Goal: Task Accomplishment & Management: Manage account settings

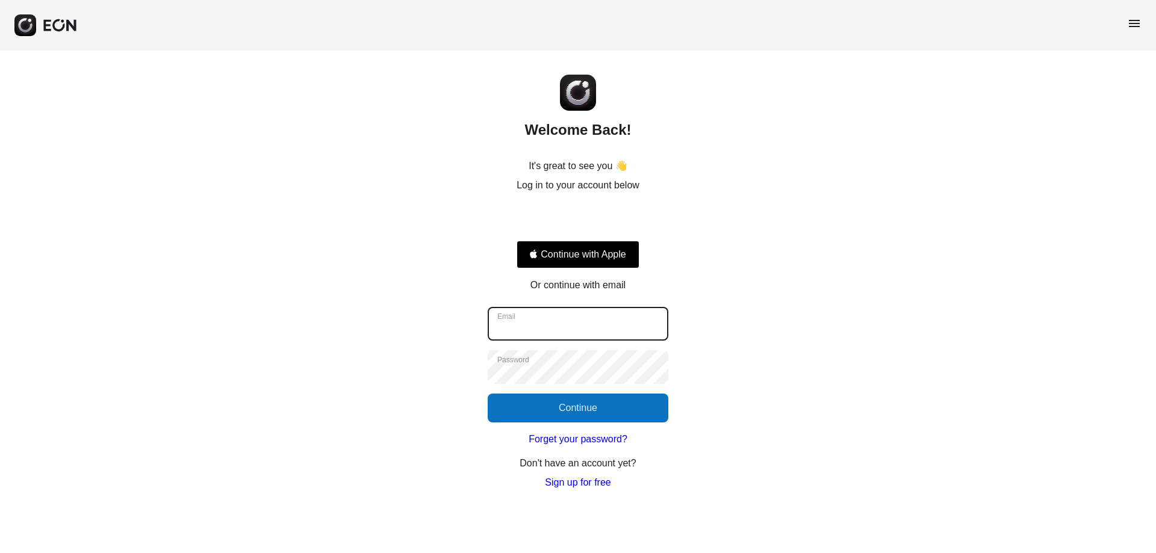
click at [546, 323] on input "Email" at bounding box center [577, 324] width 181 height 34
type input "**********"
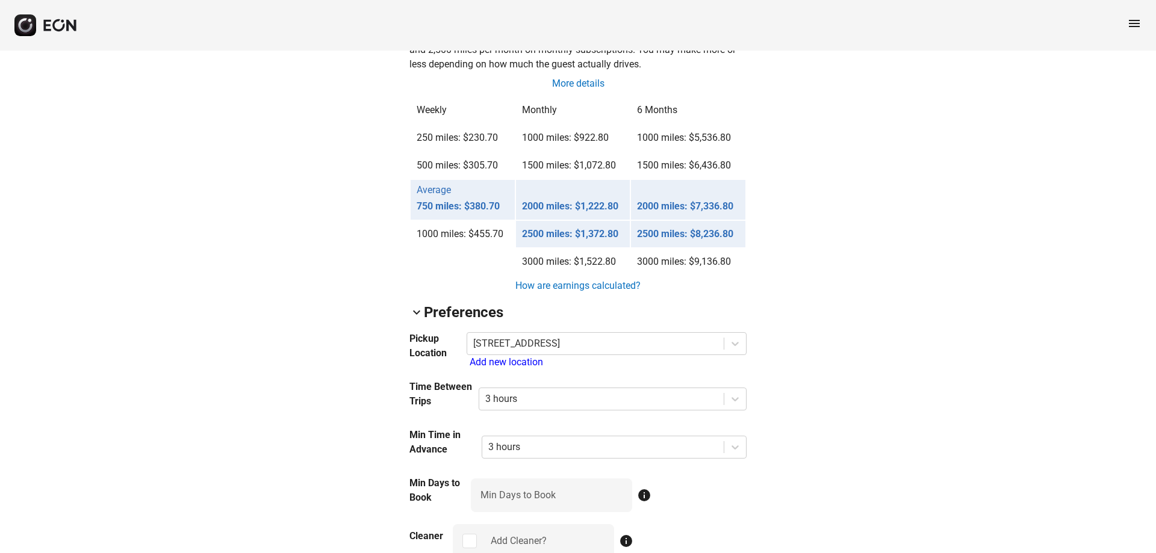
scroll to position [1083, 0]
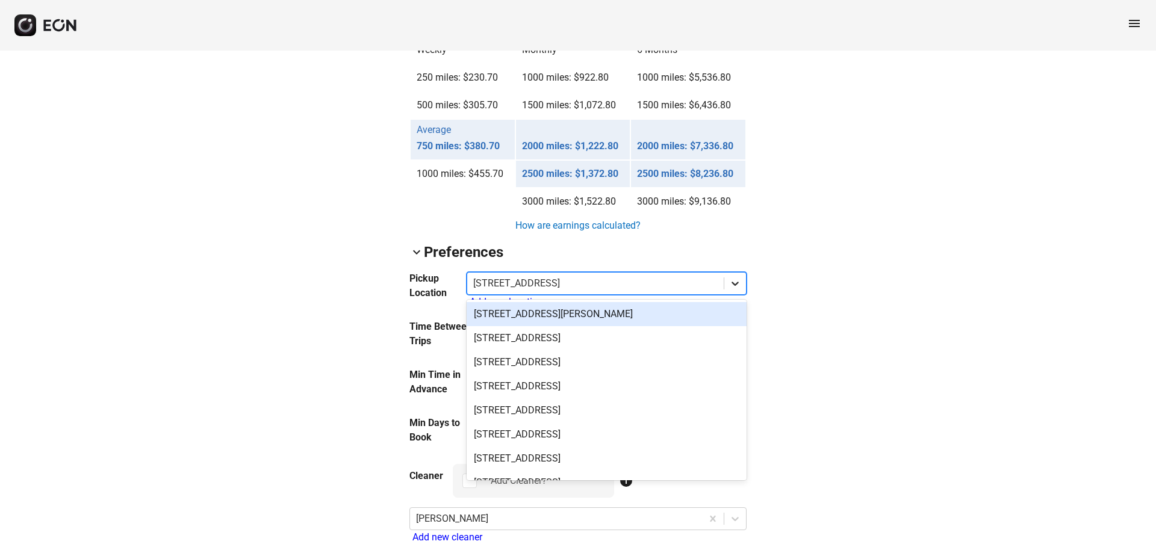
click at [734, 279] on icon at bounding box center [735, 283] width 12 height 12
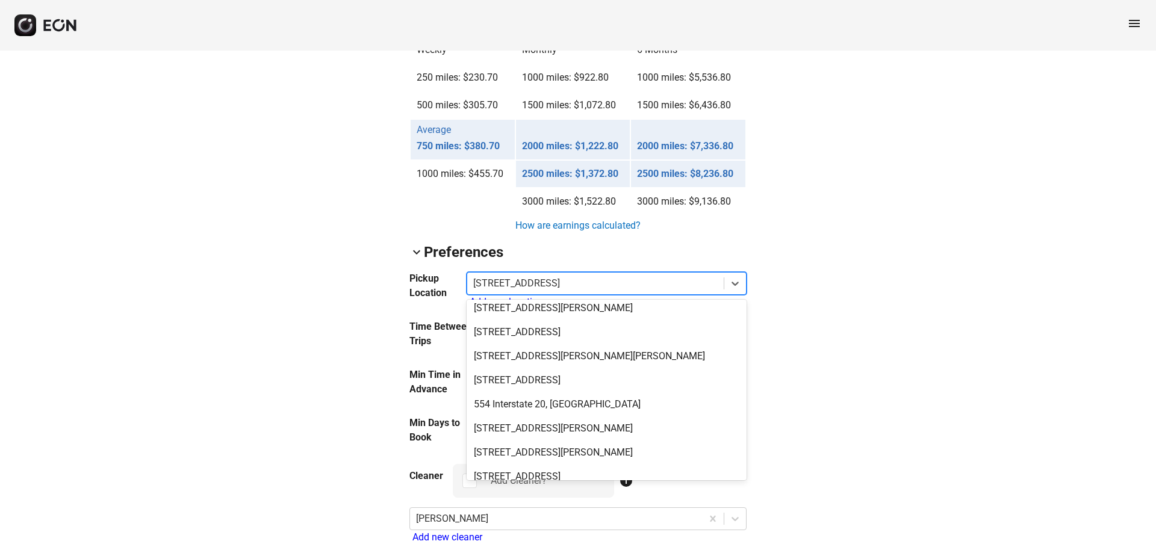
scroll to position [1866, 0]
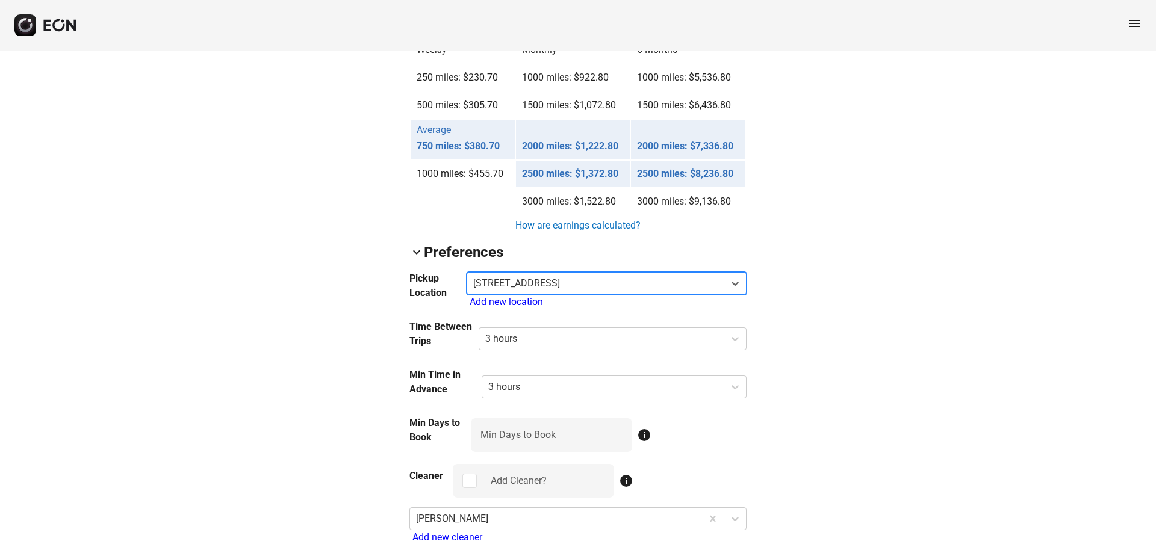
click at [664, 279] on div at bounding box center [595, 283] width 244 height 17
drag, startPoint x: 869, startPoint y: 214, endPoint x: 832, endPoint y: 182, distance: 48.6
click at [865, 206] on div "arrow_back_ios GRA5YN [US_VEHICLE_IDENTIFICATION_NUMBER] 500% 0 lock Lock lock_…" at bounding box center [578, 116] width 1156 height 2298
click at [523, 301] on div "Add new location" at bounding box center [607, 302] width 277 height 14
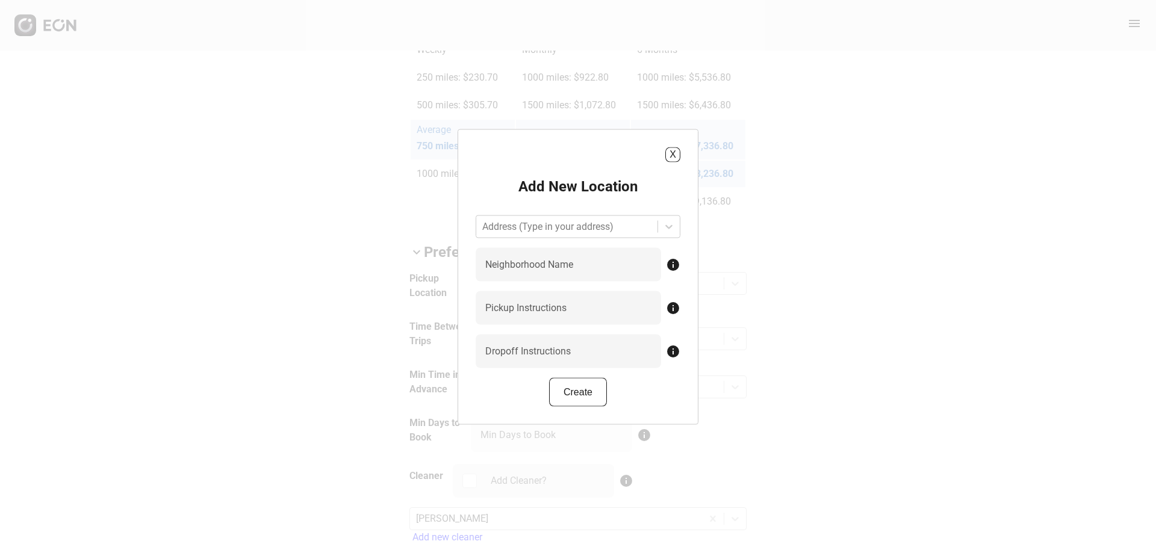
click at [885, 273] on div "X Add New Location Address (Type in your address) Neighborhood Name info Pickup…" at bounding box center [578, 276] width 1156 height 553
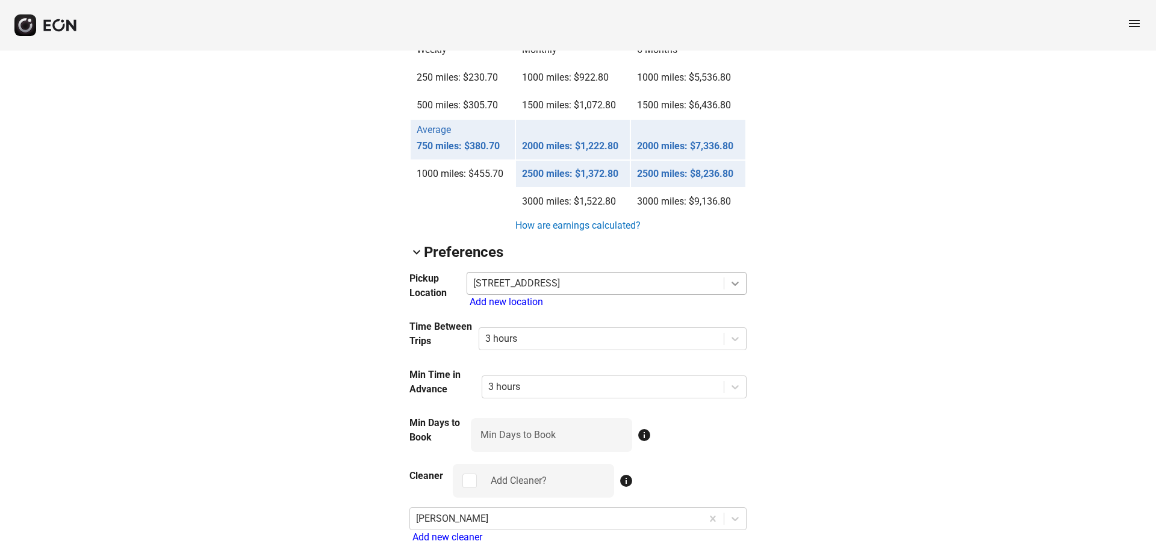
click at [736, 290] on div at bounding box center [735, 284] width 22 height 22
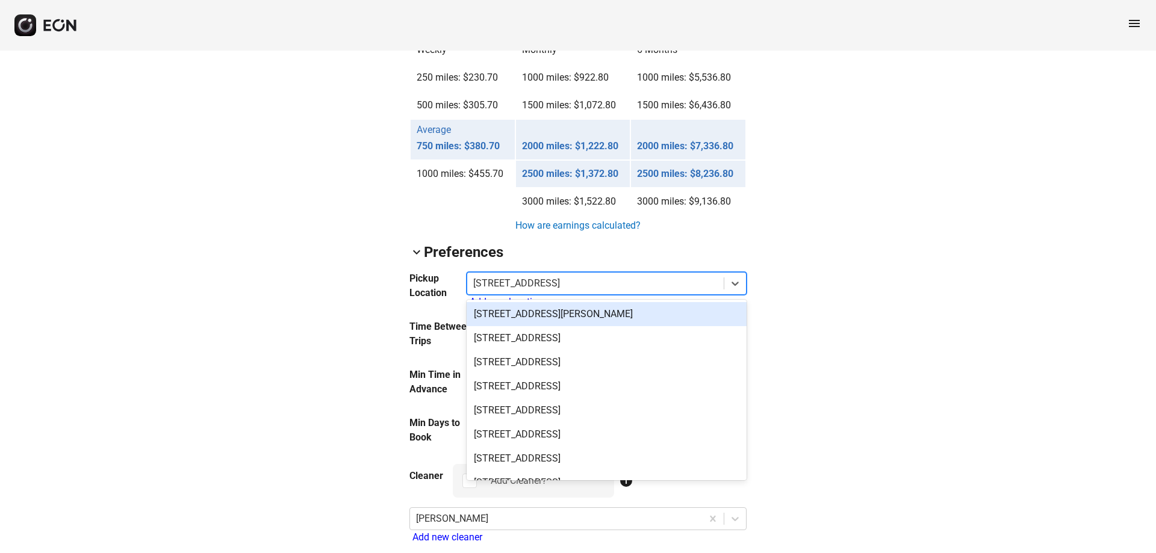
click at [639, 321] on div "[STREET_ADDRESS][PERSON_NAME]" at bounding box center [606, 314] width 280 height 24
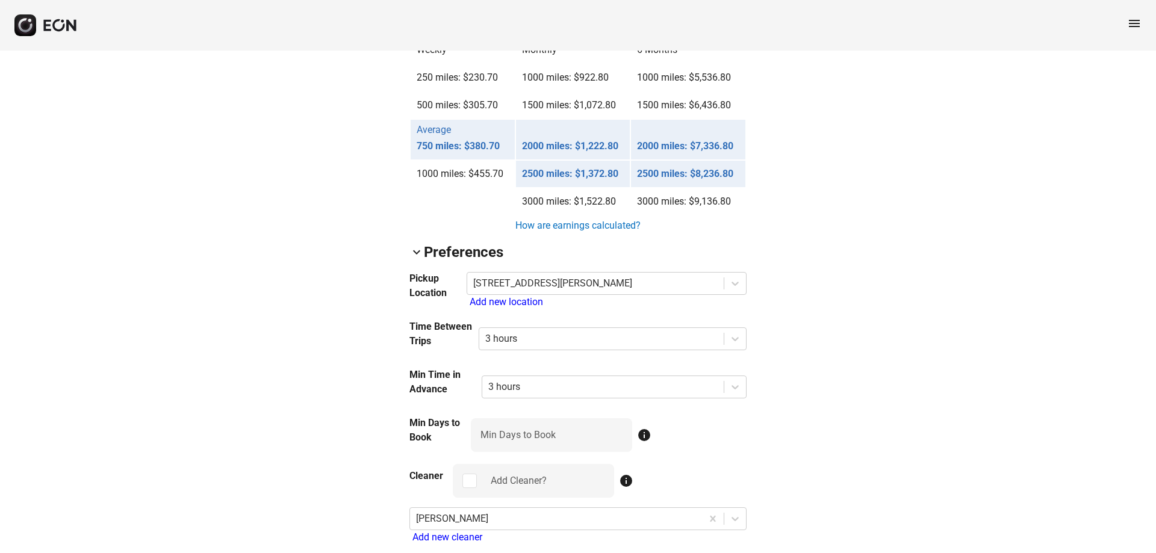
click at [956, 273] on div "arrow_back_ios GRA5YN [US_VEHICLE_IDENTIFICATION_NUMBER] 500% 0 lock Lock lock_…" at bounding box center [578, 116] width 1156 height 2298
